Goal: Task Accomplishment & Management: Manage account settings

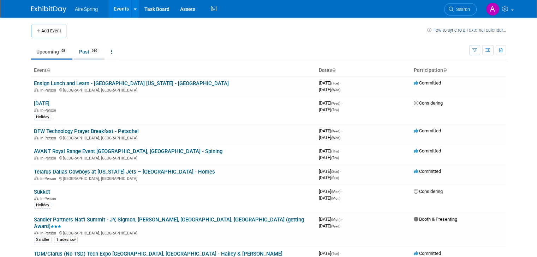
click at [90, 51] on span "980" at bounding box center [95, 50] width 10 height 5
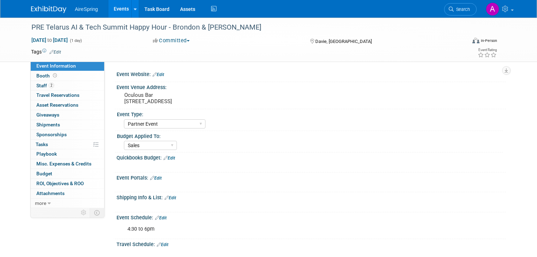
select select "Partner Event"
select select "Sales"
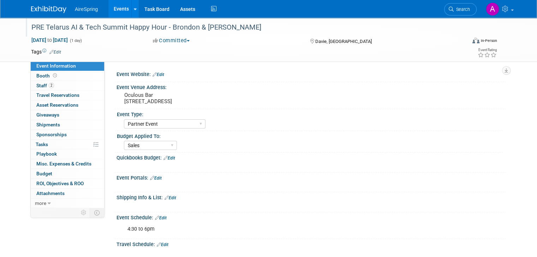
click at [54, 29] on div "PRE Telarus AI & Tech Summit Happy Hour - Brondon & [PERSON_NAME]" at bounding box center [243, 27] width 428 height 13
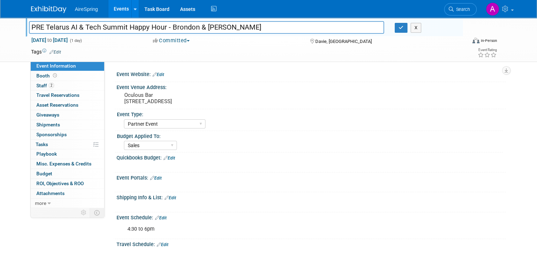
drag, startPoint x: 24, startPoint y: 27, endPoint x: 160, endPoint y: 23, distance: 135.5
click at [160, 23] on input "PRE Telarus AI & Tech Summit Happy Hour - Brondon & [PERSON_NAME]" at bounding box center [206, 27] width 355 height 12
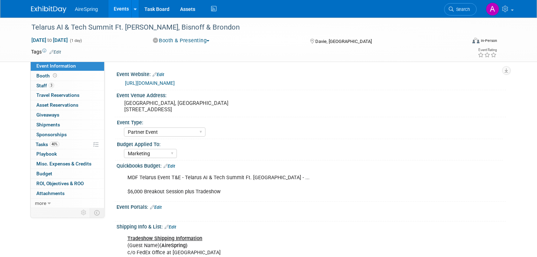
select select "Partner Event"
select select "Marketing"
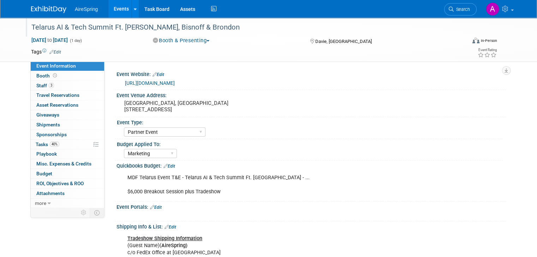
click at [96, 23] on div "Telarus AI & Tech Summit Ft. Lauderdale - Hester, Bisnoff & Brondon" at bounding box center [243, 27] width 428 height 13
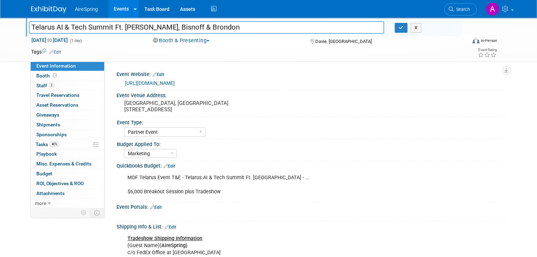
drag, startPoint x: 107, startPoint y: 26, endPoint x: -35, endPoint y: 33, distance: 142.3
click at [0, 33] on html "AireSpring Events Add Event Bulk Upload Events Shareable Event Boards Recently …" at bounding box center [268, 128] width 537 height 257
click at [407, 32] on button "button" at bounding box center [400, 28] width 13 height 10
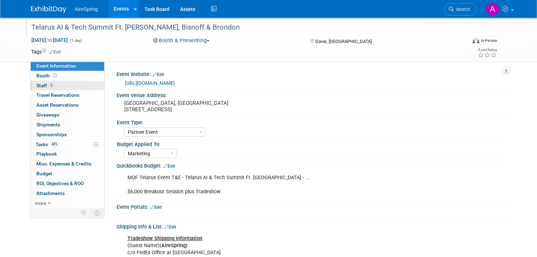
click at [53, 84] on link "3 Staff 3" at bounding box center [67, 86] width 73 height 10
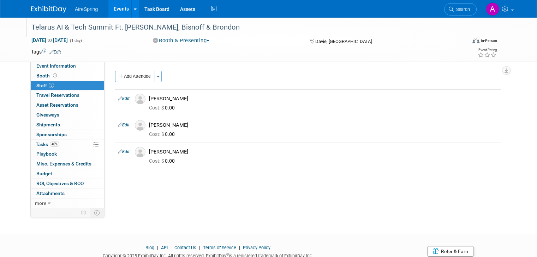
click at [447, 26] on div "Telarus AI & Tech Summit Ft. Lauderdale - Hester, Bisnoff & Brondon" at bounding box center [243, 27] width 428 height 13
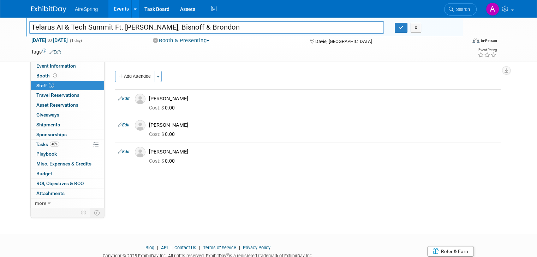
drag, startPoint x: 152, startPoint y: 26, endPoint x: 18, endPoint y: 28, distance: 134.1
click at [24, 28] on div "Telarus AI & Tech Summit Ft. Lauderdale - Hester, Bisnoff & Brondon" at bounding box center [206, 28] width 365 height 11
